Goal: Task Accomplishment & Management: Use online tool/utility

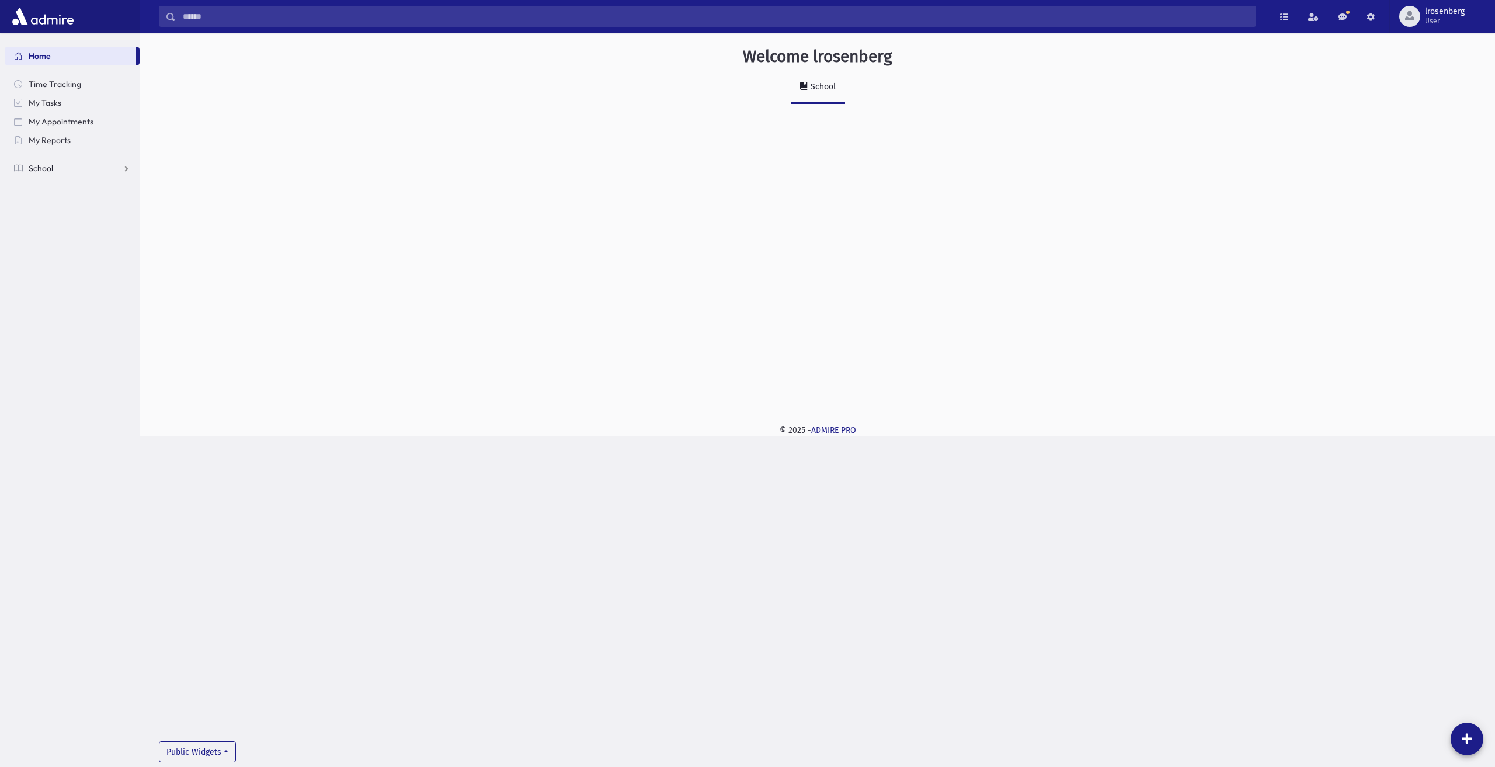
click at [67, 166] on link "School" at bounding box center [72, 168] width 135 height 19
click at [71, 206] on span "Attendance" at bounding box center [56, 205] width 43 height 11
click at [69, 229] on link "Entry" at bounding box center [72, 224] width 135 height 19
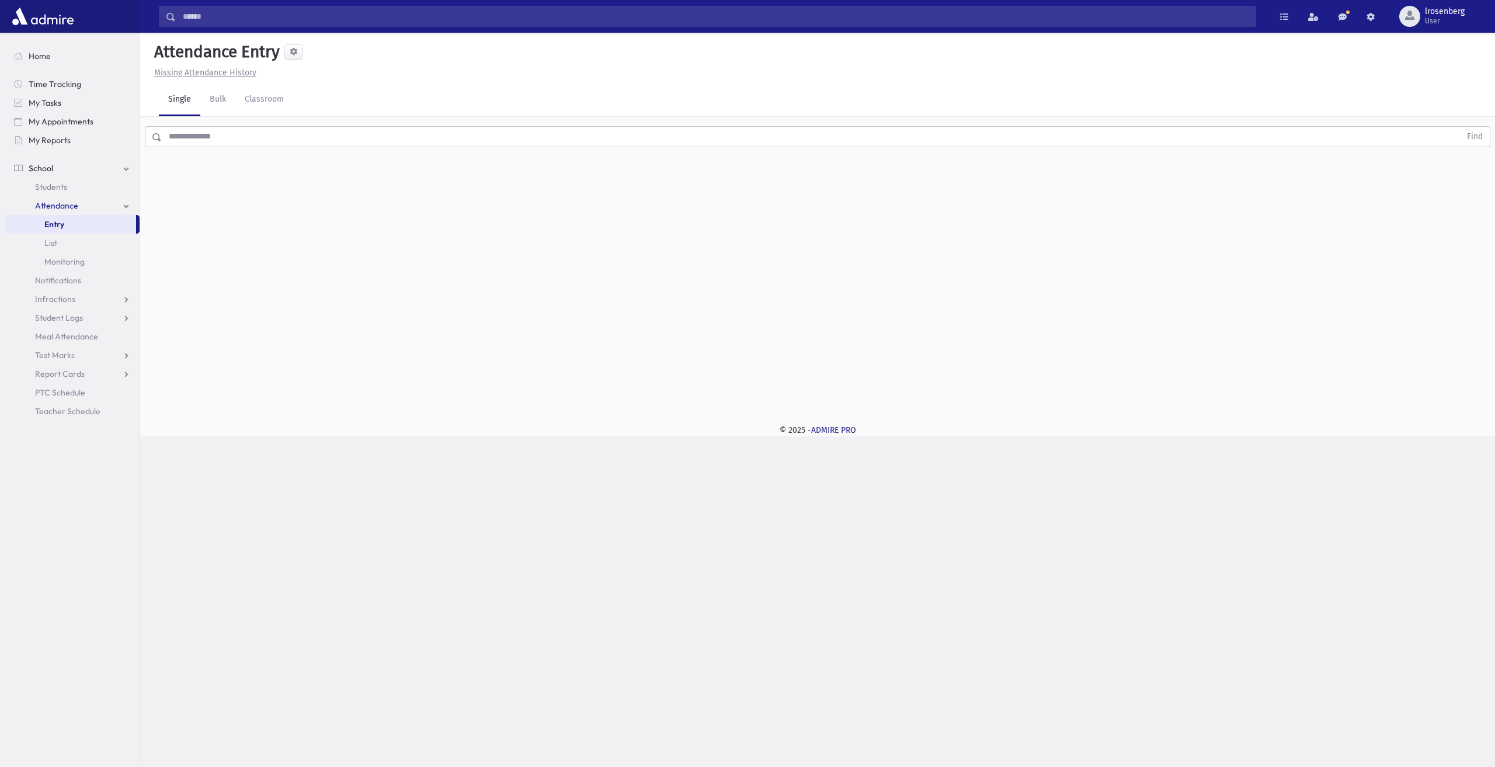
click at [477, 130] on input "text" at bounding box center [811, 136] width 1299 height 21
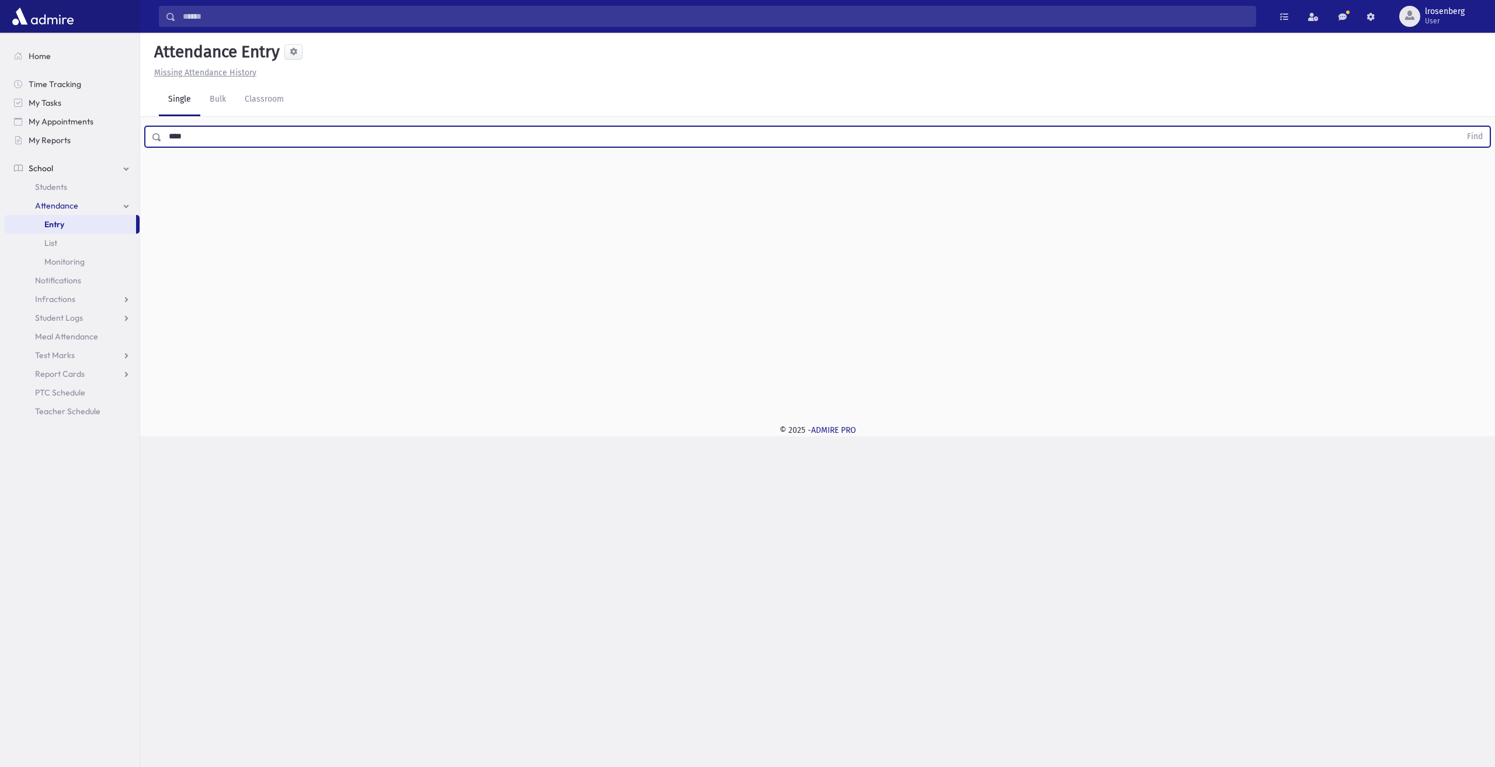
type input "****"
click at [1460, 127] on button "Find" at bounding box center [1475, 137] width 30 height 20
